Goal: Find specific page/section

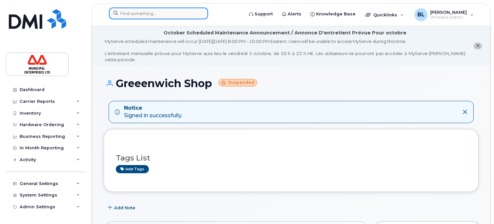
click at [140, 13] on input at bounding box center [158, 14] width 99 height 12
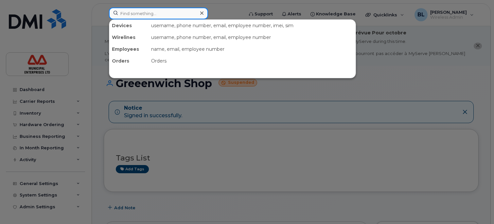
click at [151, 14] on input at bounding box center [158, 14] width 99 height 12
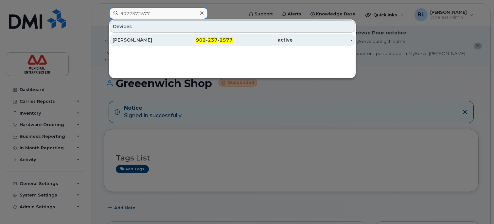
type input "9022372577"
click at [143, 40] on div "[PERSON_NAME]" at bounding box center [142, 40] width 60 height 7
